Goal: Navigation & Orientation: Find specific page/section

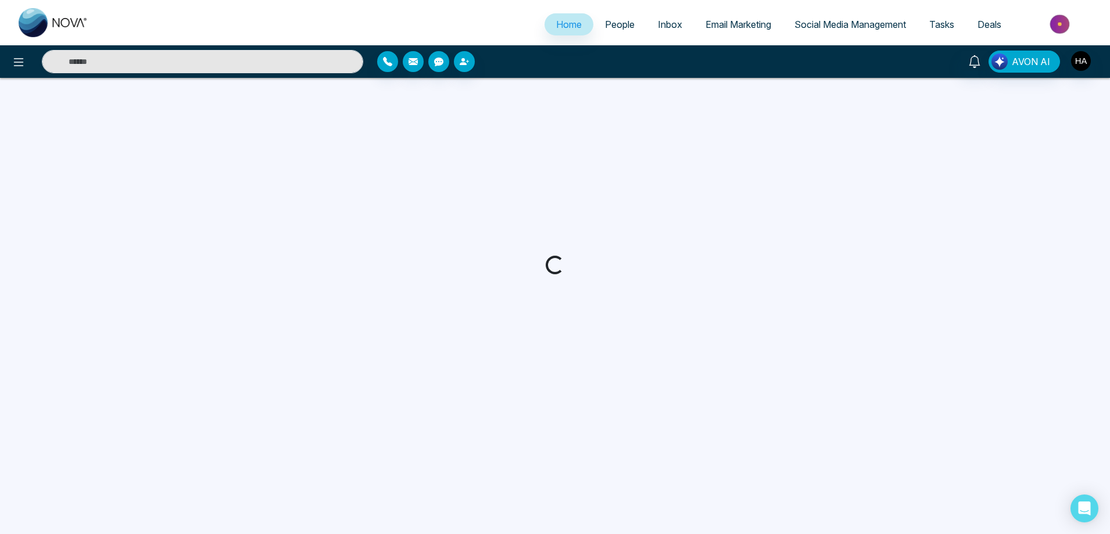
select select "*"
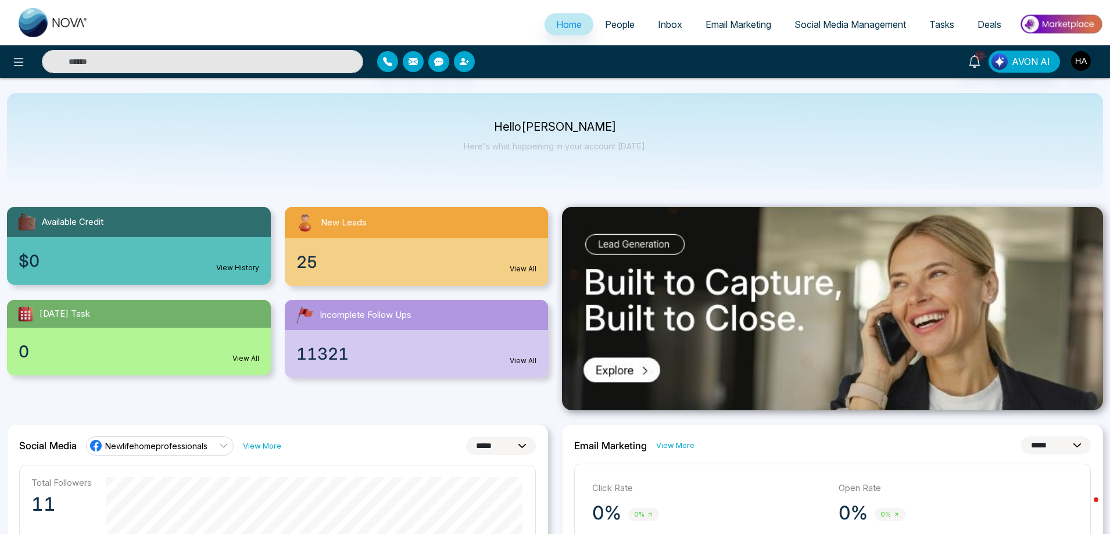
click at [408, 231] on div "New Leads" at bounding box center [417, 222] width 264 height 31
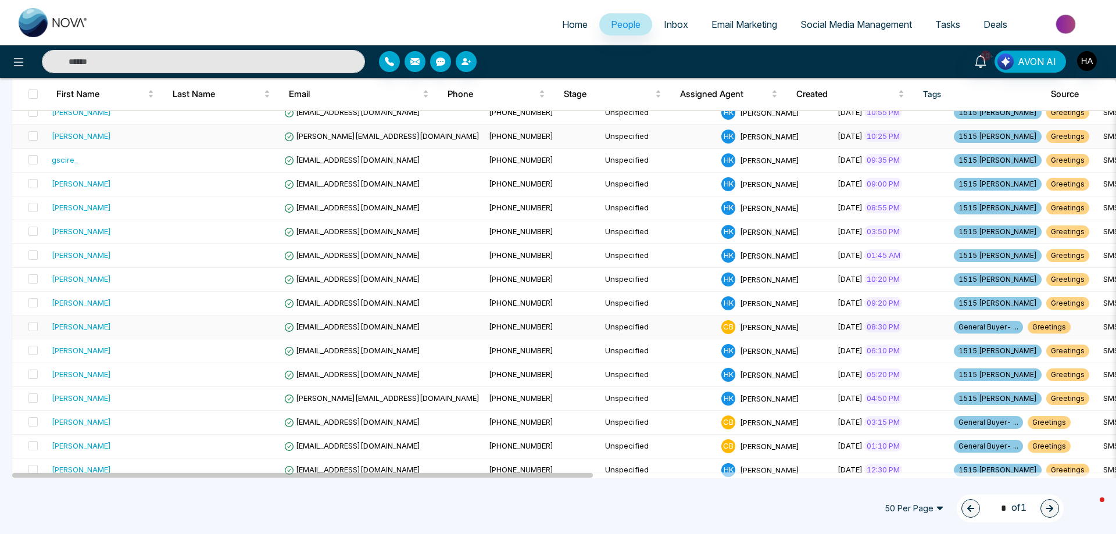
scroll to position [174, 0]
